Goal: Task Accomplishment & Management: Use online tool/utility

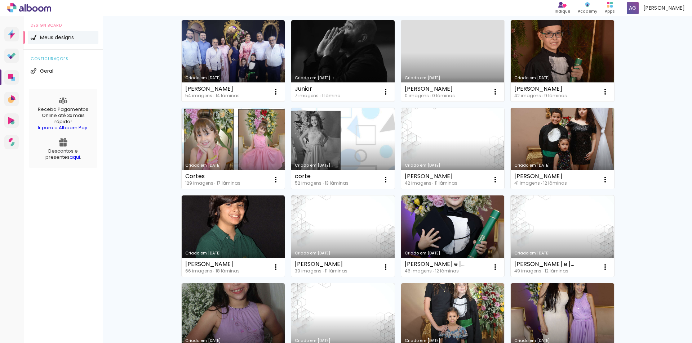
scroll to position [180, 0]
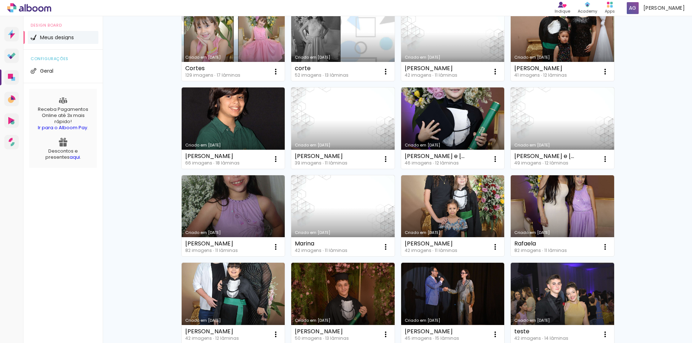
click at [532, 186] on link "Criado em [DATE]" at bounding box center [561, 215] width 103 height 81
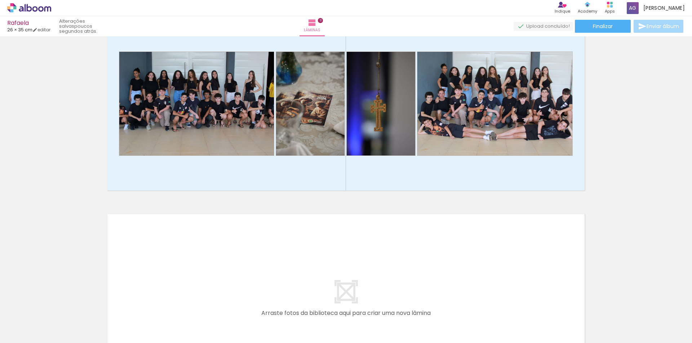
scroll to position [0, 2244]
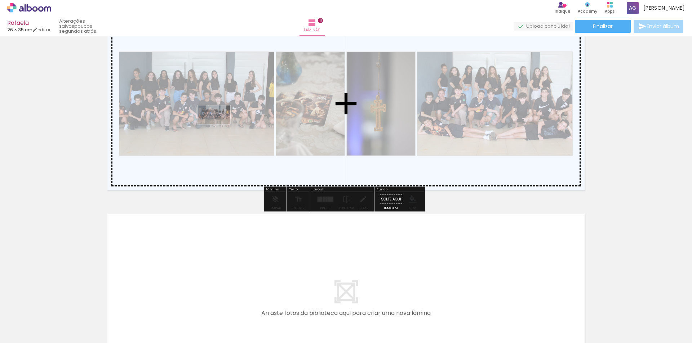
drag, startPoint x: 337, startPoint y: 322, endPoint x: 219, endPoint y: 128, distance: 227.1
click at [219, 128] on quentale-workspace at bounding box center [346, 171] width 692 height 343
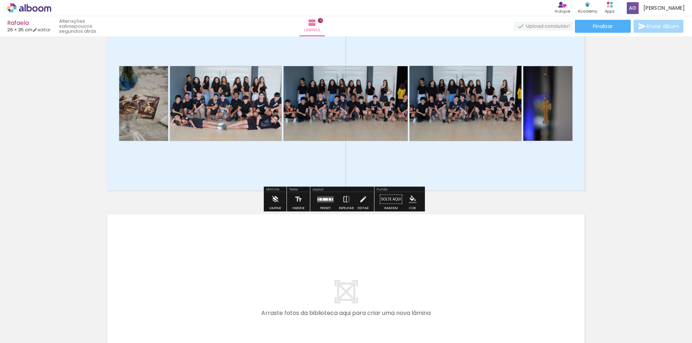
click at [463, 109] on quentale-photo at bounding box center [465, 103] width 112 height 75
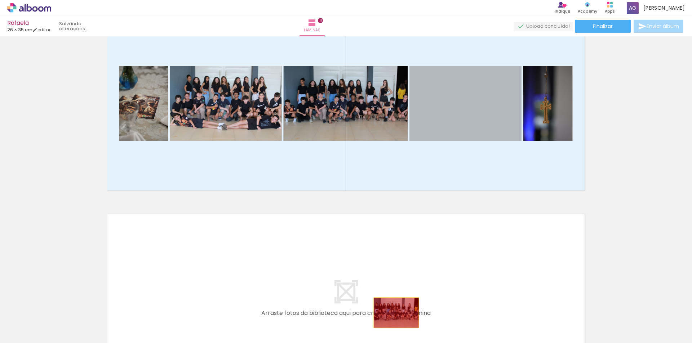
drag, startPoint x: 463, startPoint y: 109, endPoint x: 393, endPoint y: 314, distance: 216.5
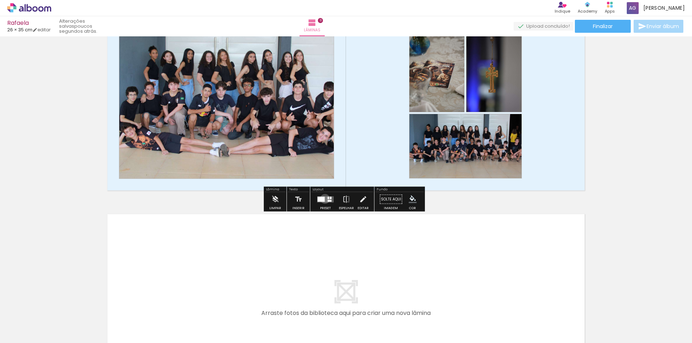
click at [323, 199] on quentale-layouter at bounding box center [325, 199] width 17 height 6
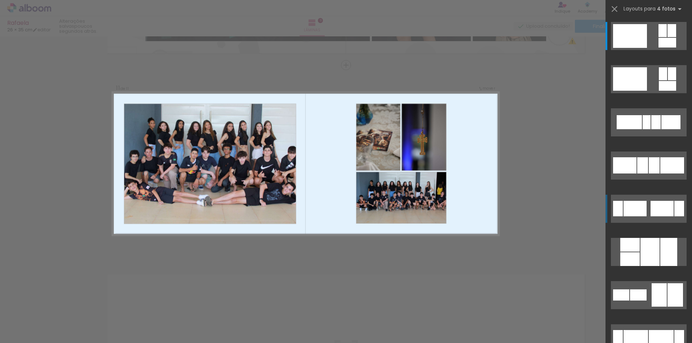
scroll to position [1954, 0]
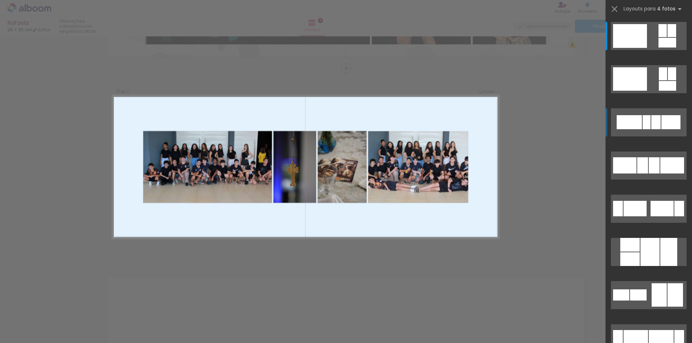
click at [648, 117] on quentale-layouter at bounding box center [649, 122] width 76 height 28
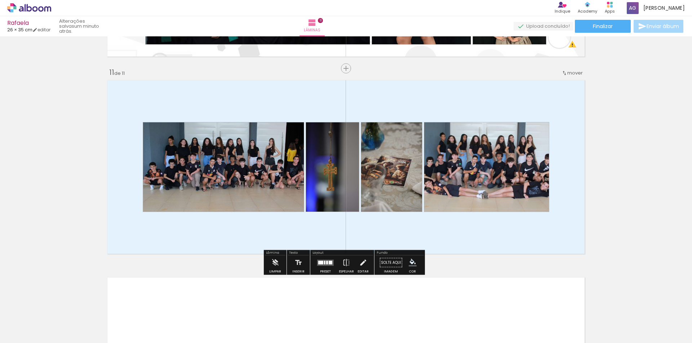
click at [397, 174] on quentale-photo at bounding box center [392, 167] width 62 height 90
click at [329, 265] on quentale-layouter at bounding box center [325, 263] width 17 height 6
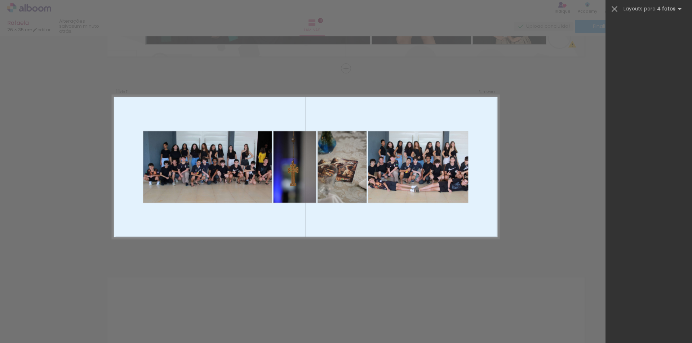
scroll to position [86, 0]
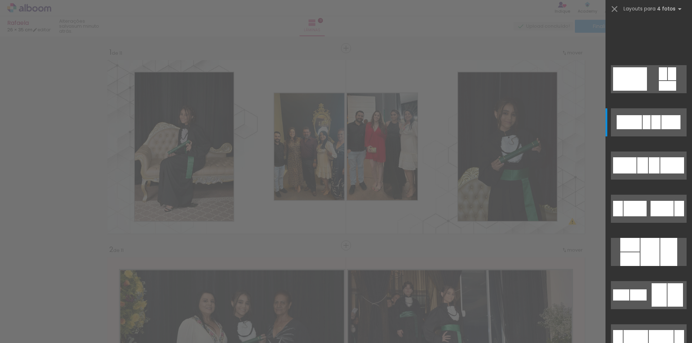
scroll to position [0, 2244]
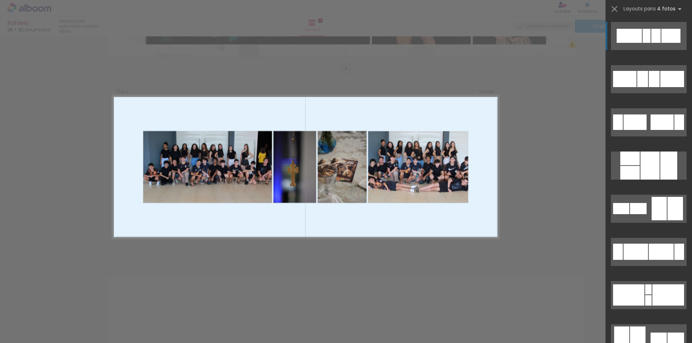
click at [31, 336] on span "Adicionar Fotos" at bounding box center [26, 334] width 22 height 8
click at [0, 0] on input "file" at bounding box center [0, 0] width 0 height 0
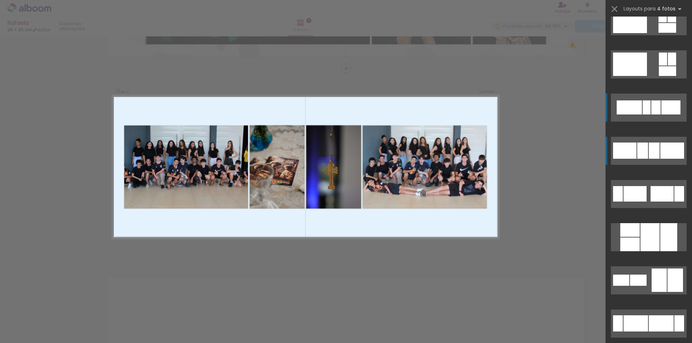
scroll to position [14, 0]
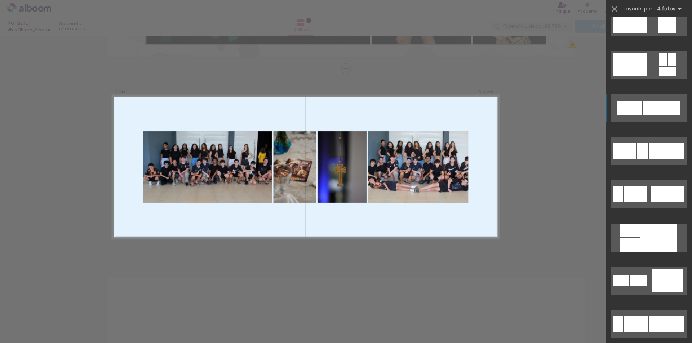
click at [648, 110] on quentale-layouter at bounding box center [649, 108] width 76 height 28
click at [648, 111] on quentale-layouter at bounding box center [649, 108] width 76 height 28
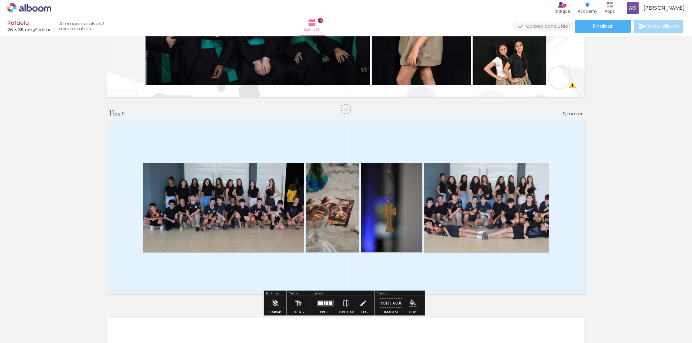
scroll to position [1954, 0]
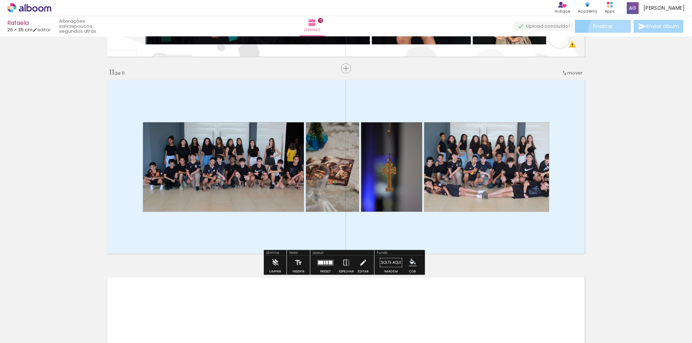
click at [609, 31] on paper-button "Finalizar" at bounding box center [603, 26] width 56 height 13
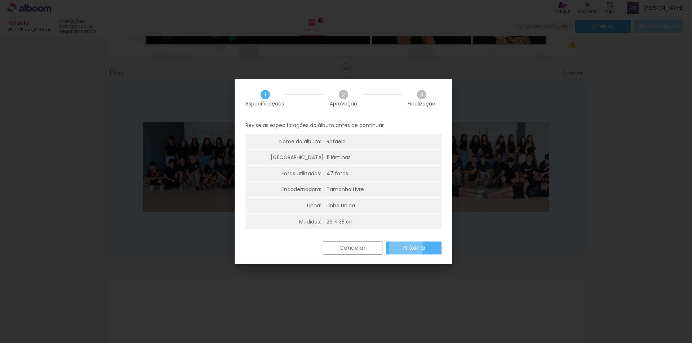
click at [0, 0] on slot "Próximo" at bounding box center [0, 0] width 0 height 0
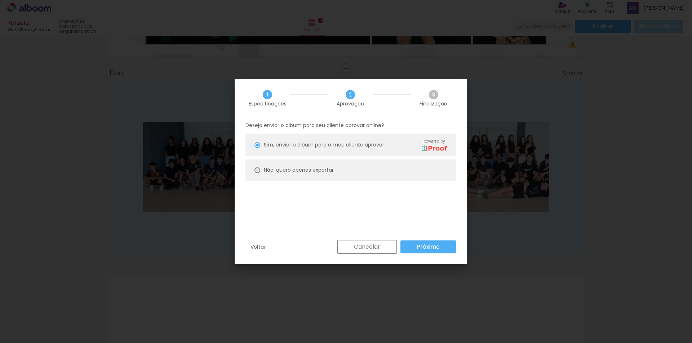
click at [258, 171] on div at bounding box center [257, 170] width 6 height 6
type paper-radio-button "on"
click at [414, 247] on paper-button "Próximo" at bounding box center [427, 247] width 55 height 13
type input "Alta, 300 DPI"
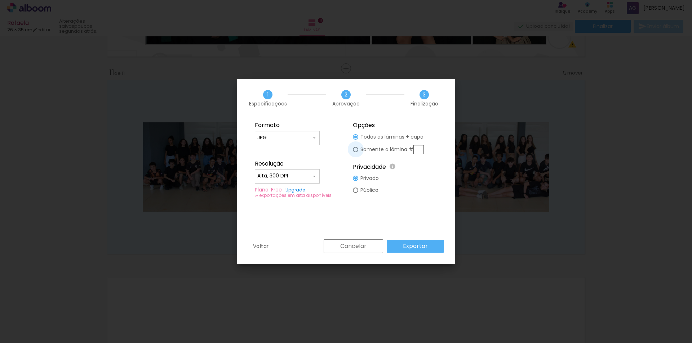
click at [355, 151] on div at bounding box center [355, 149] width 5 height 5
type paper-radio-button "on"
click at [421, 151] on input "text" at bounding box center [418, 149] width 10 height 9
type input "11"
click at [401, 251] on paper-button "Exportar" at bounding box center [415, 246] width 57 height 13
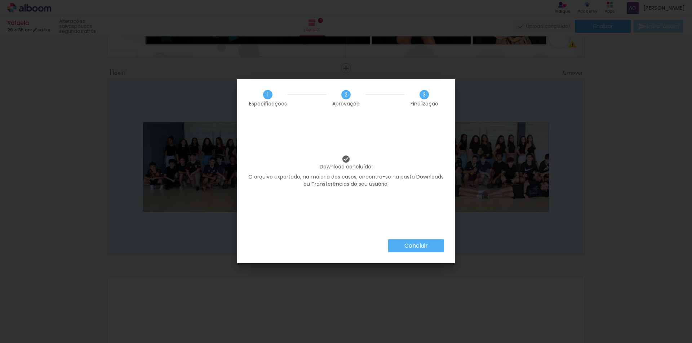
click at [401, 250] on paper-button "Concluir" at bounding box center [416, 246] width 56 height 13
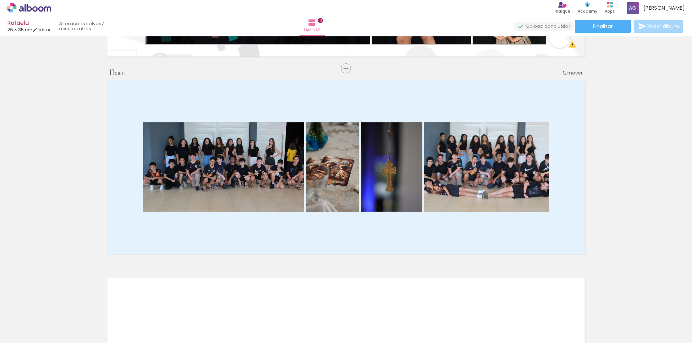
scroll to position [0, 2244]
